Goal: Find specific page/section: Find specific page/section

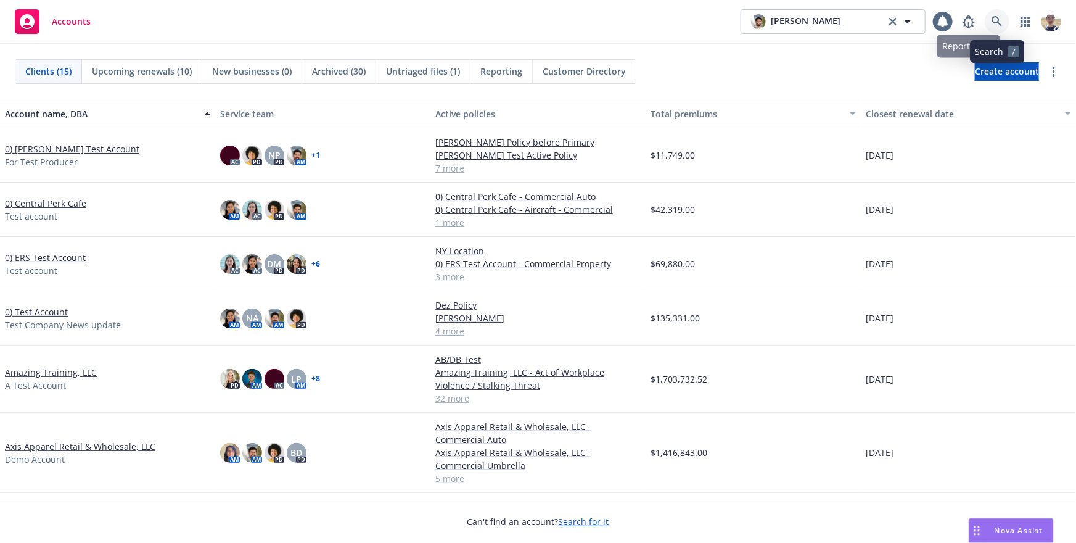
click at [997, 22] on icon at bounding box center [997, 21] width 10 height 10
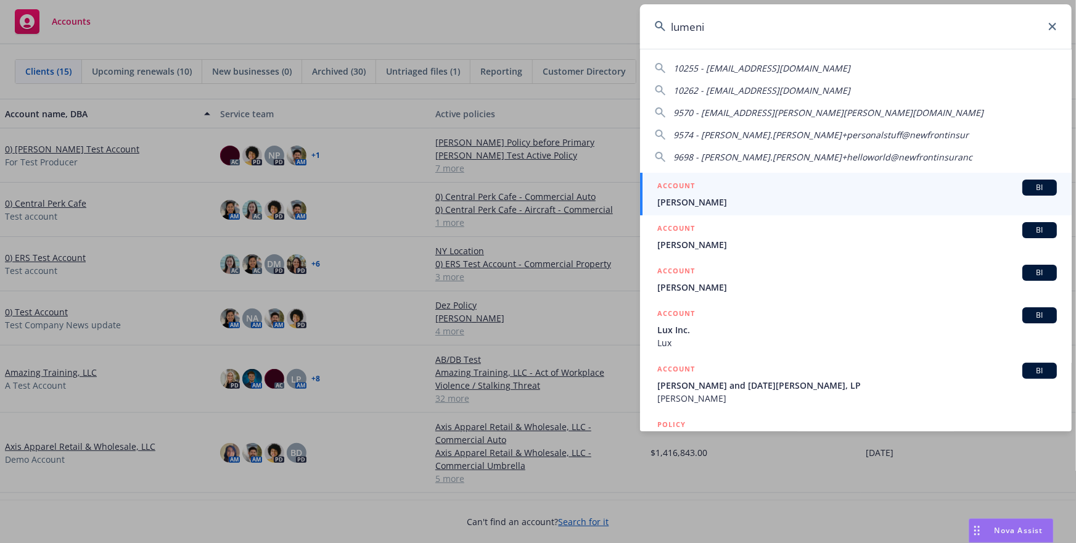
type input "lumenix"
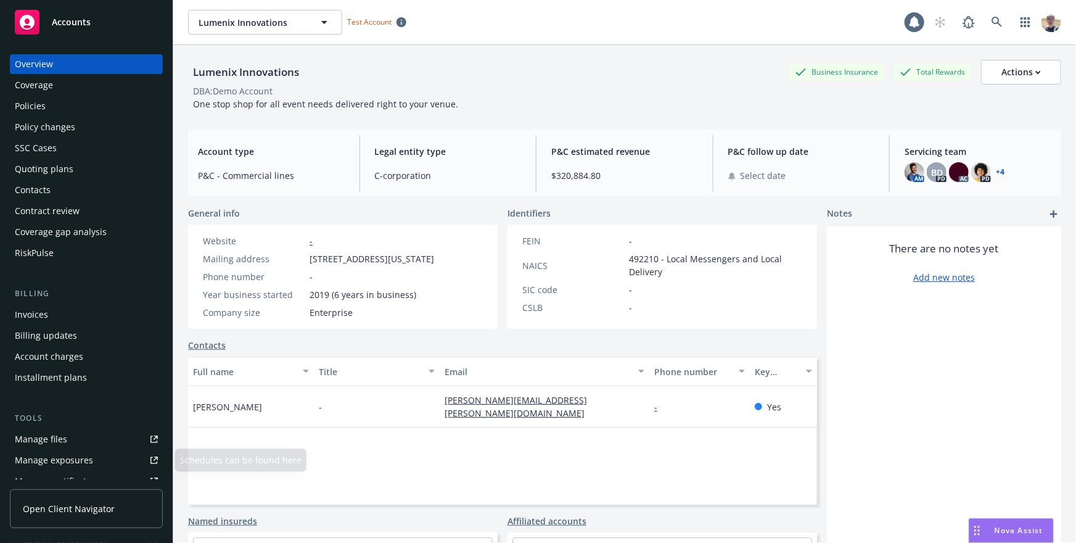
click at [89, 514] on span "Open Client Navigator" at bounding box center [69, 508] width 92 height 13
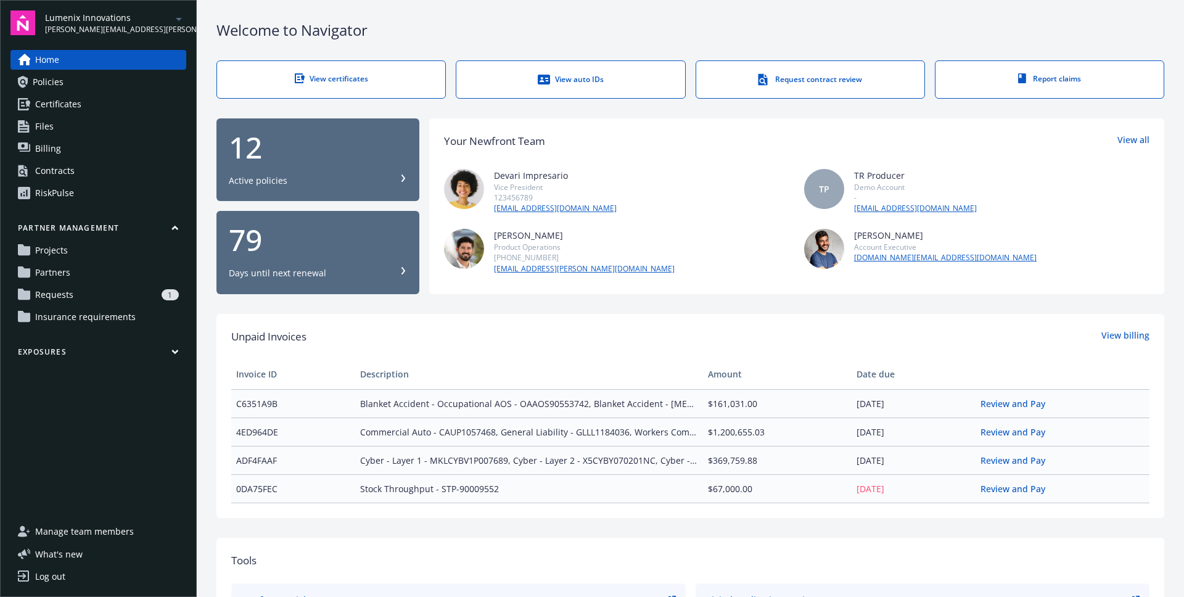
click at [103, 173] on link "Contracts" at bounding box center [98, 171] width 176 height 20
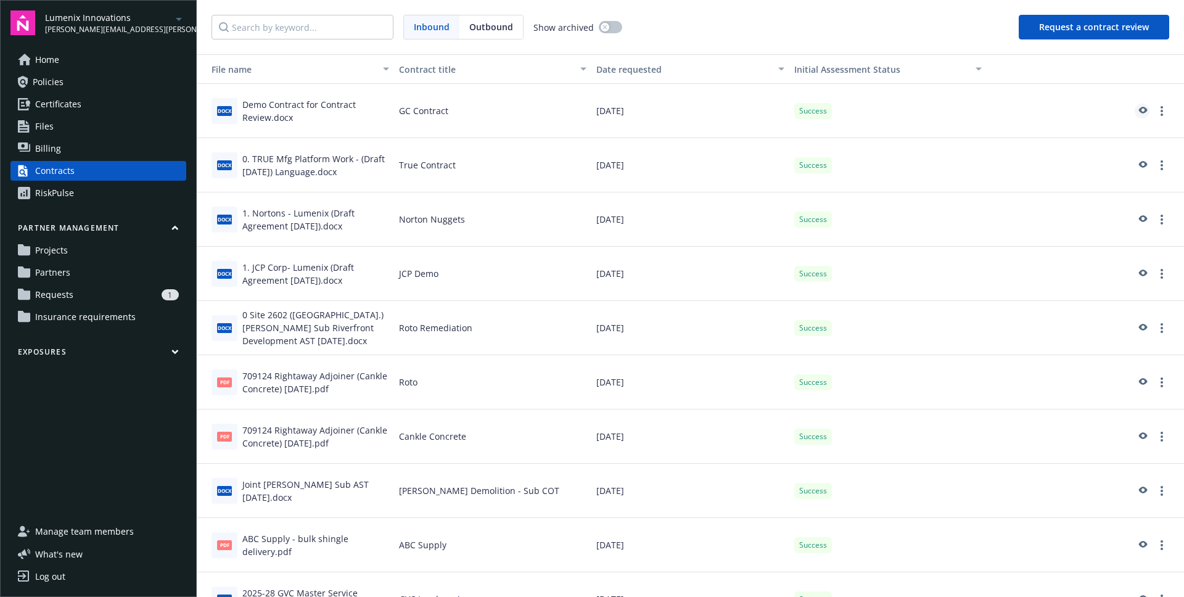
click at [1145, 110] on icon "preview" at bounding box center [1143, 110] width 9 height 7
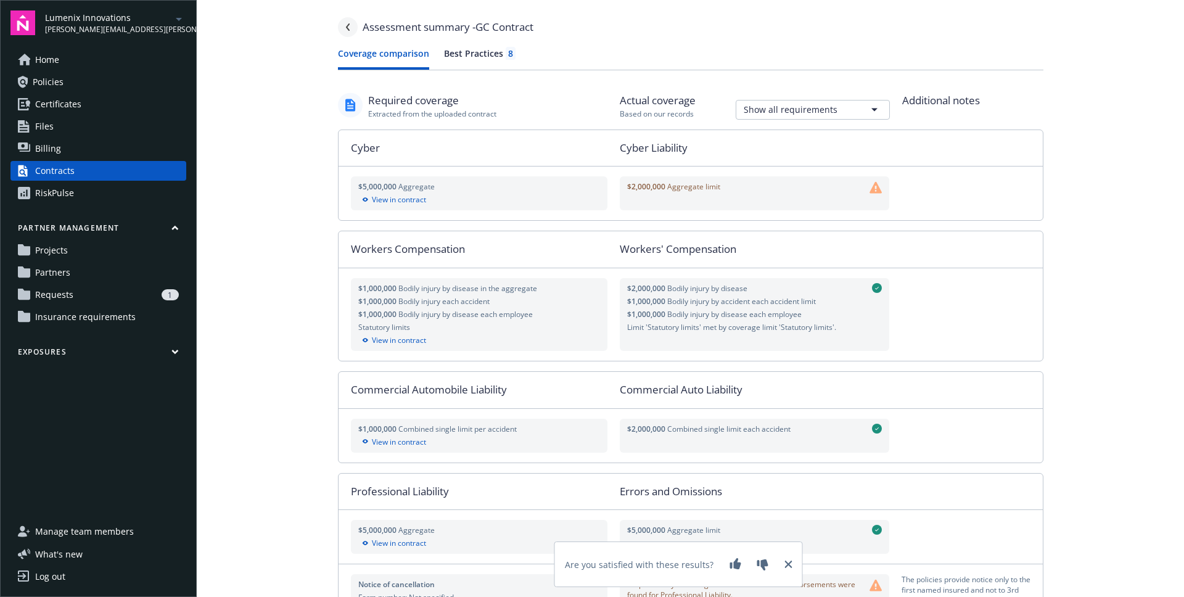
click at [347, 28] on icon "Navigate back" at bounding box center [347, 26] width 7 height 7
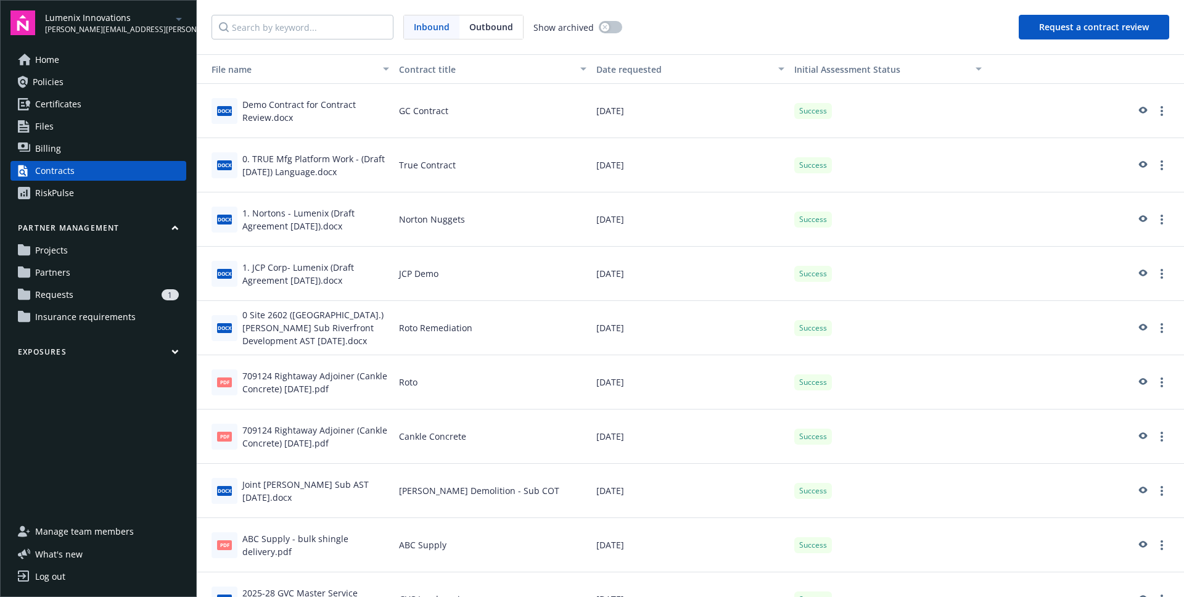
click at [713, 47] on div "Inbound Outbound Show archived Request a contract review" at bounding box center [690, 27] width 987 height 54
